Goal: Transaction & Acquisition: Purchase product/service

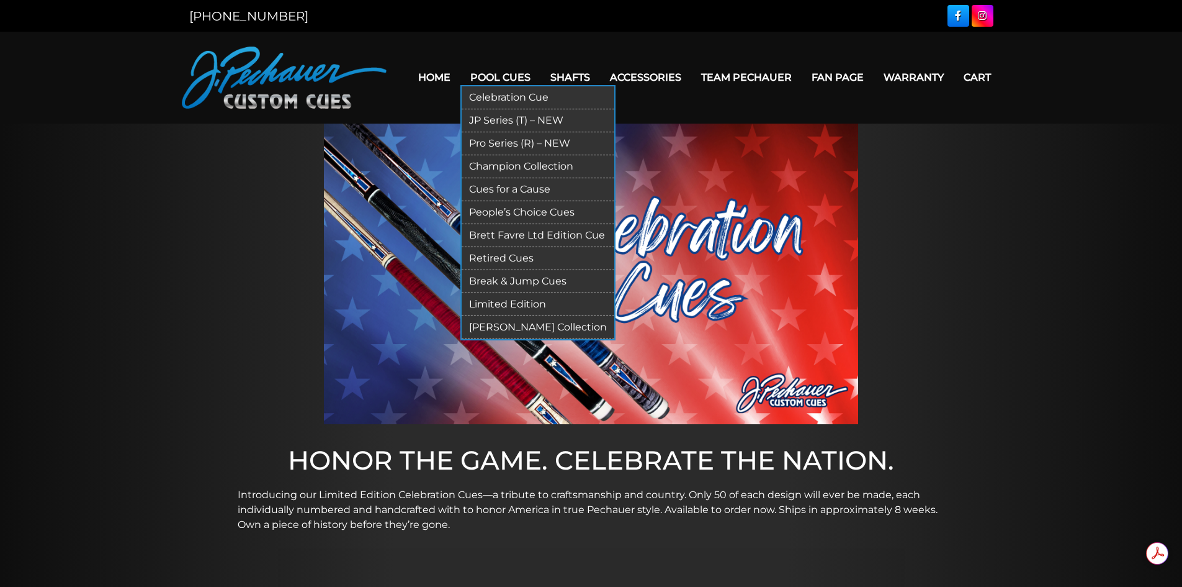
click at [509, 96] on link "Celebration Cue" at bounding box center [538, 97] width 153 height 23
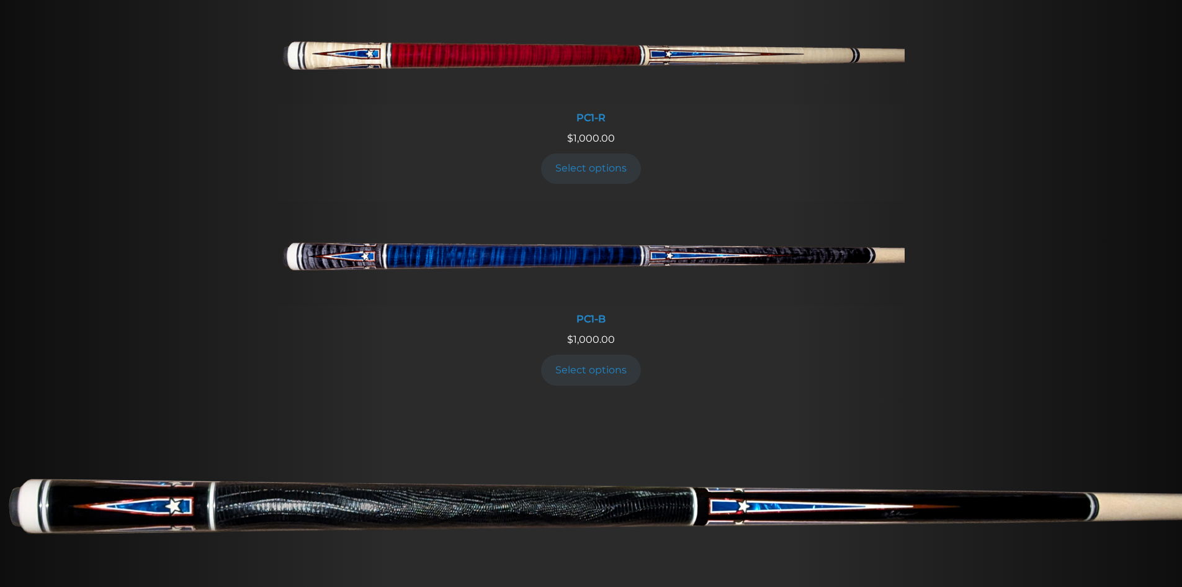
scroll to position [546, 0]
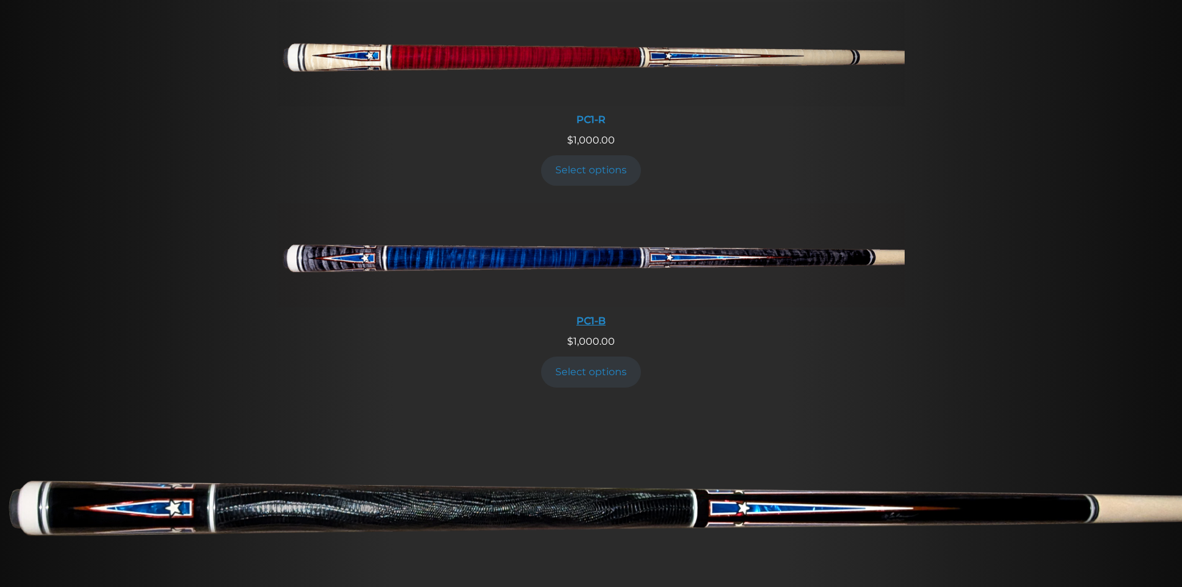
click at [616, 257] on img at bounding box center [591, 255] width 627 height 104
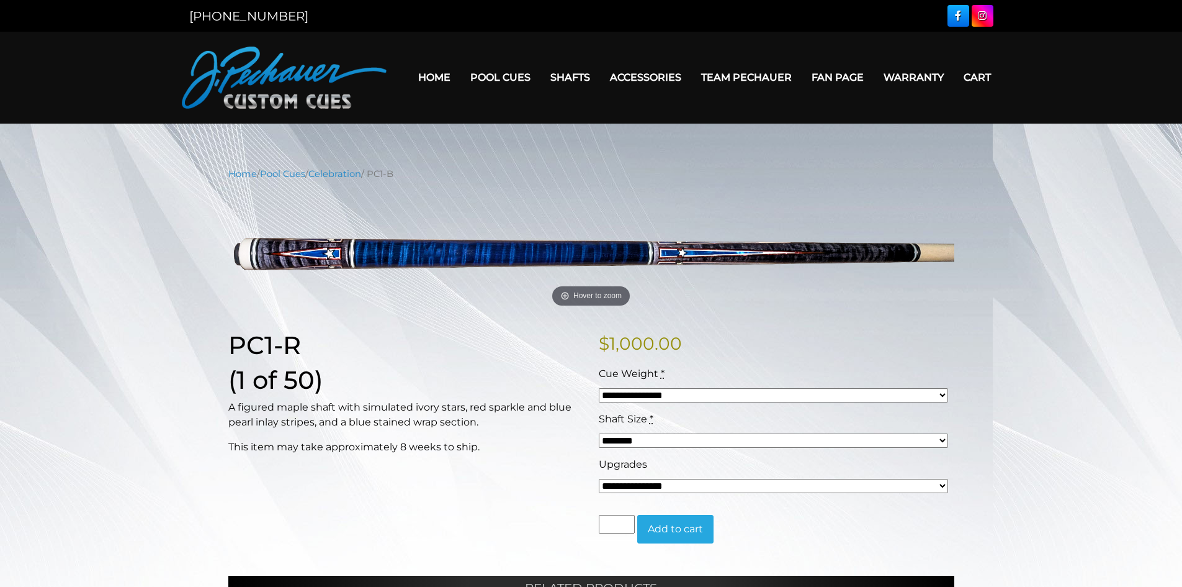
click at [943, 438] on select "******** ******** ******* ********" at bounding box center [773, 440] width 349 height 14
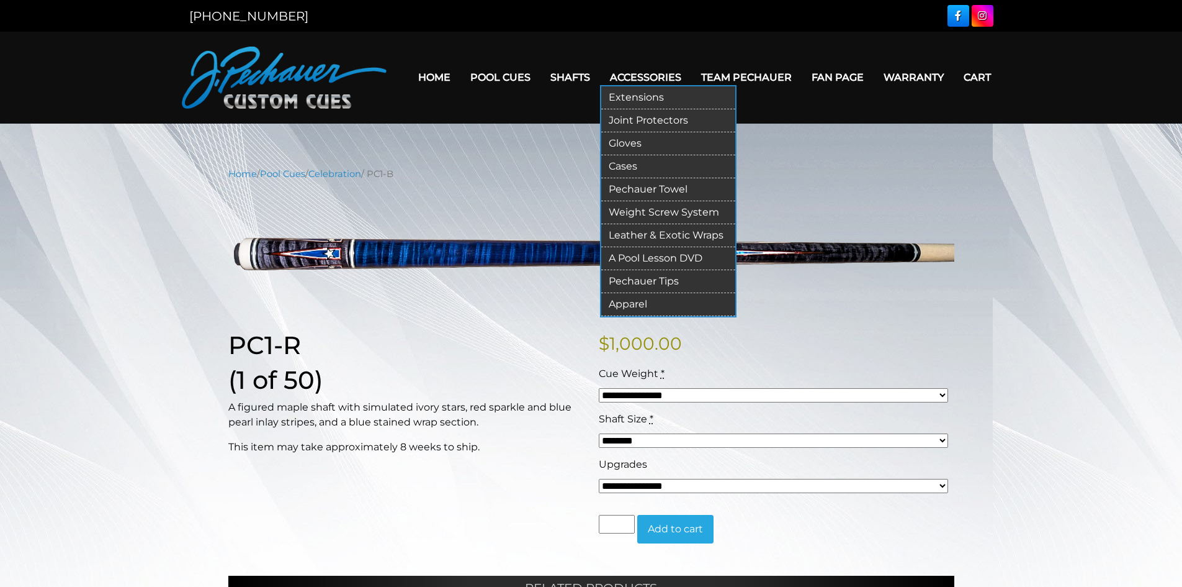
click at [629, 210] on link "Weight Screw System" at bounding box center [668, 212] width 134 height 23
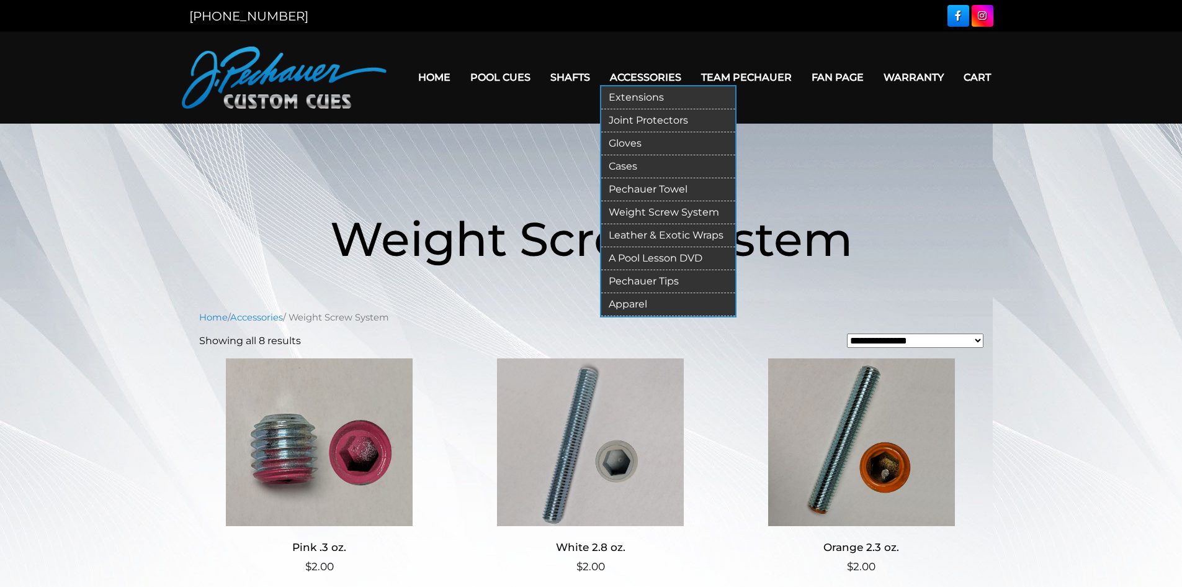
click at [644, 96] on link "Extensions" at bounding box center [668, 97] width 134 height 23
click at [629, 96] on link "Extensions" at bounding box center [668, 97] width 134 height 23
